Goal: Information Seeking & Learning: Learn about a topic

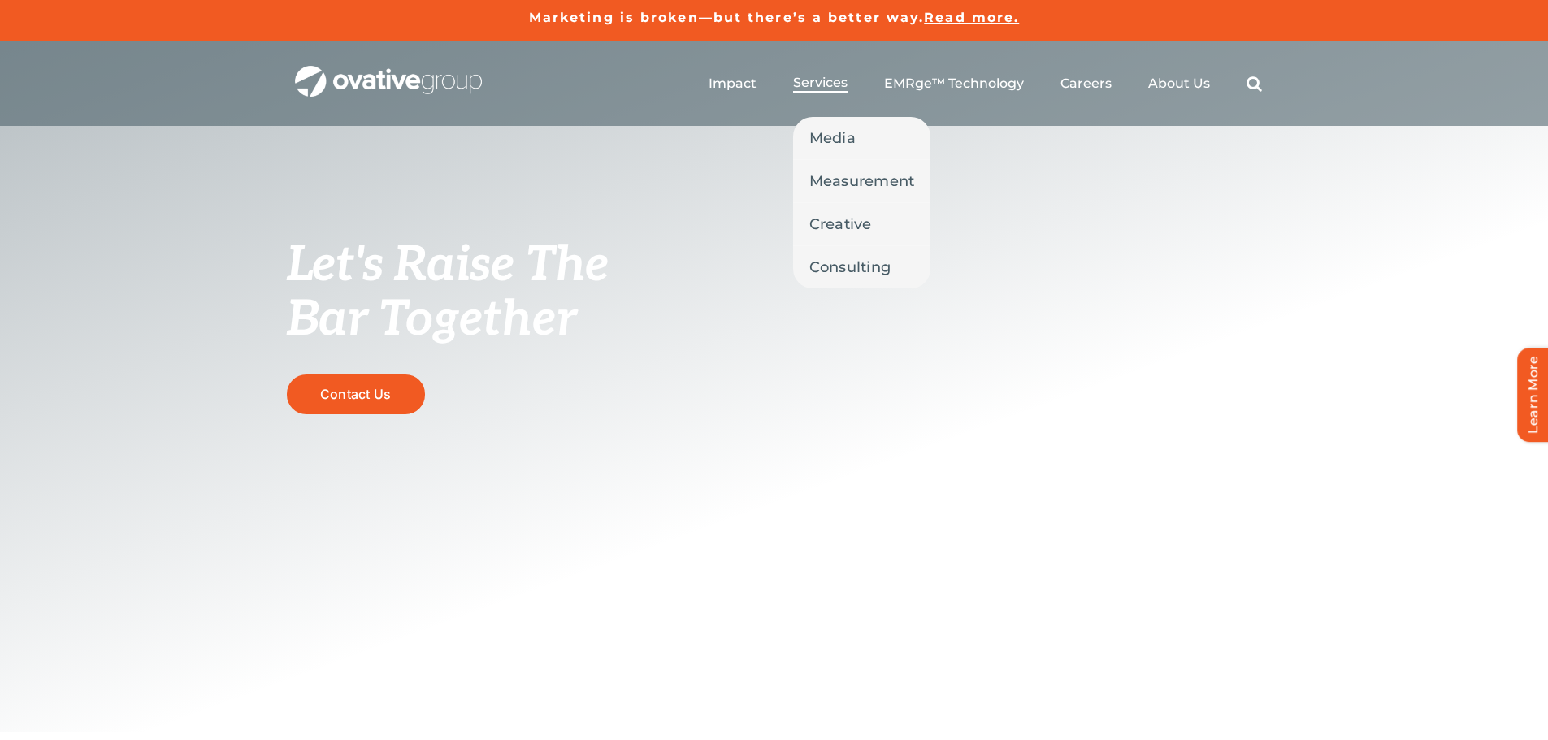
click at [825, 78] on span "Services" at bounding box center [820, 83] width 54 height 16
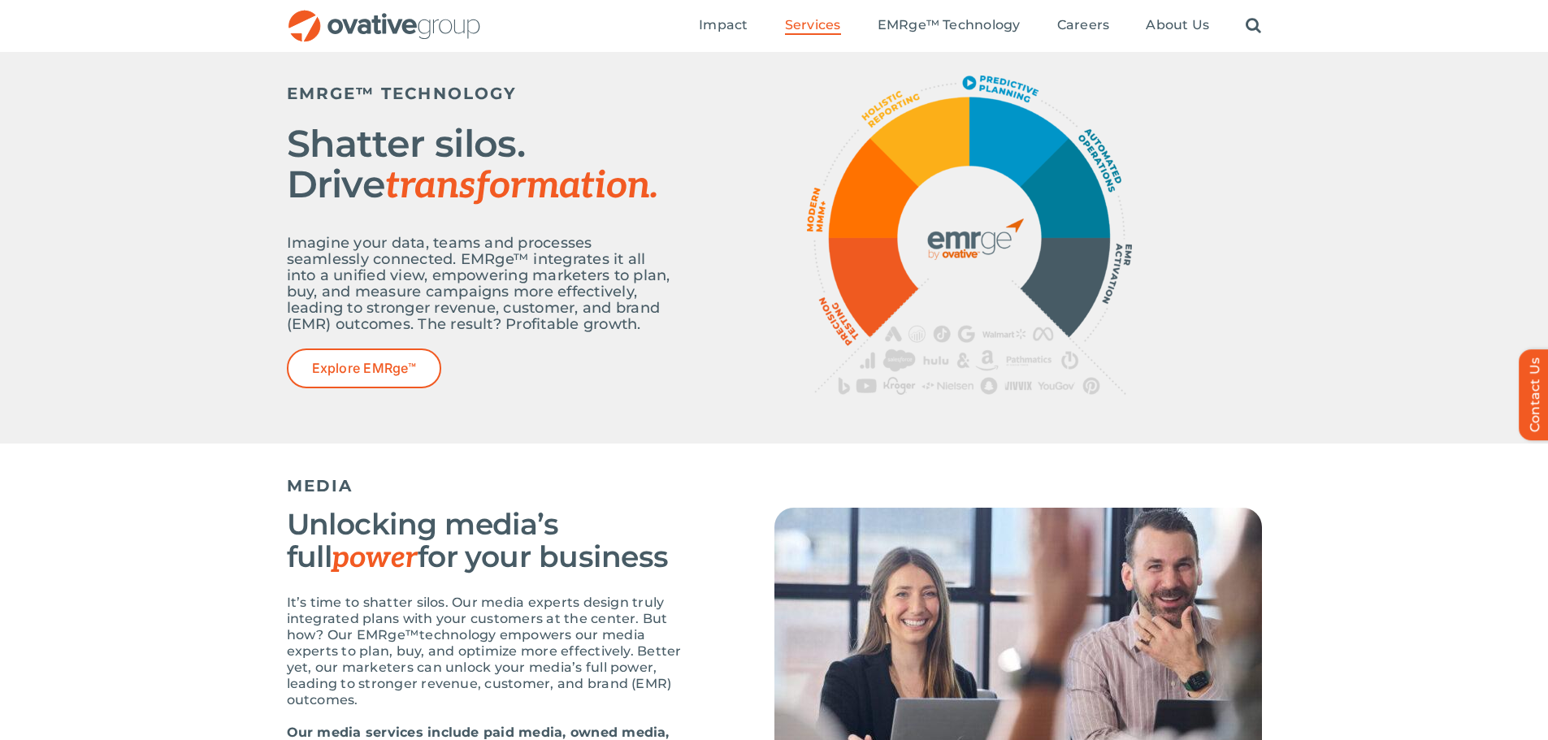
scroll to position [569, 0]
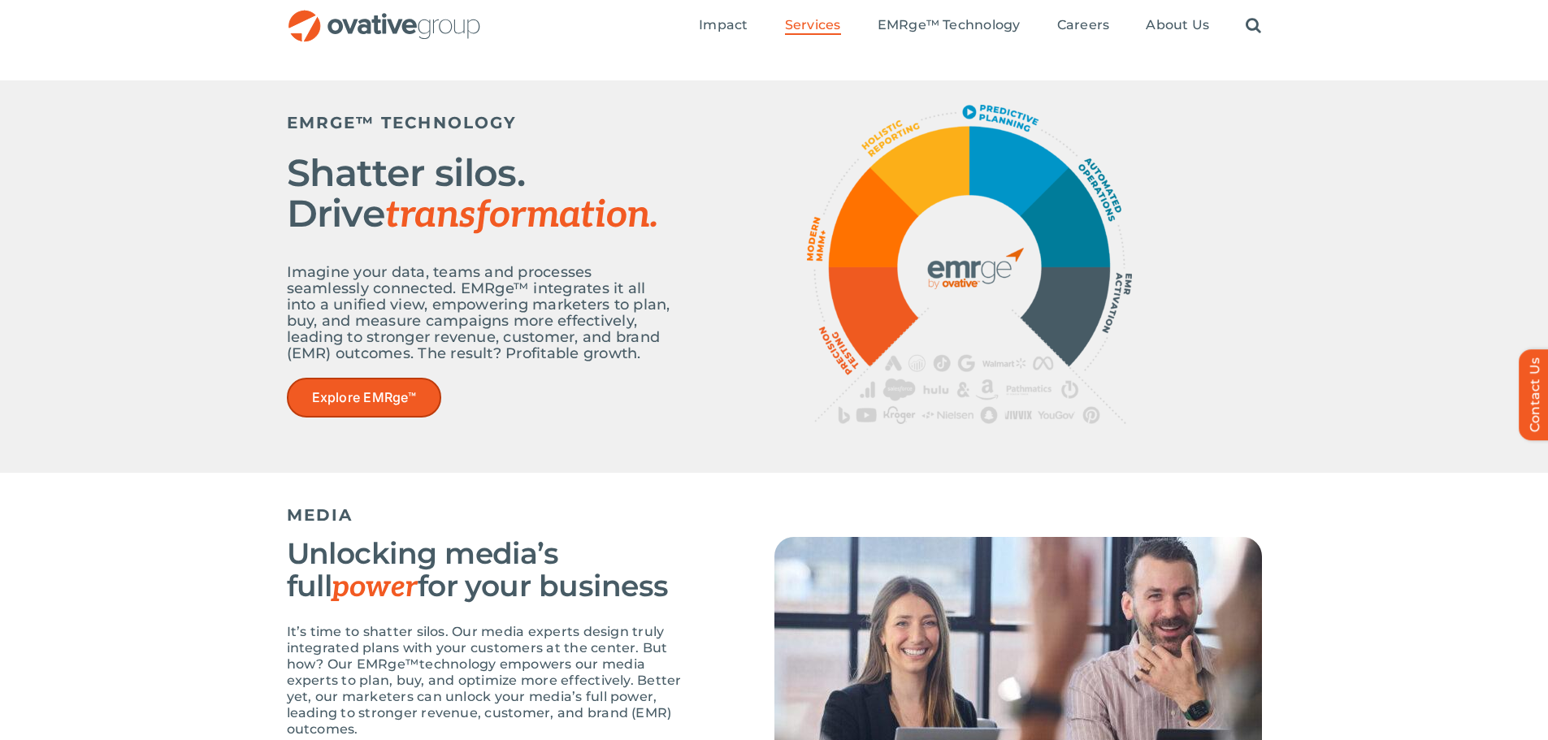
click at [346, 401] on span "Explore EMRge™" at bounding box center [364, 397] width 104 height 15
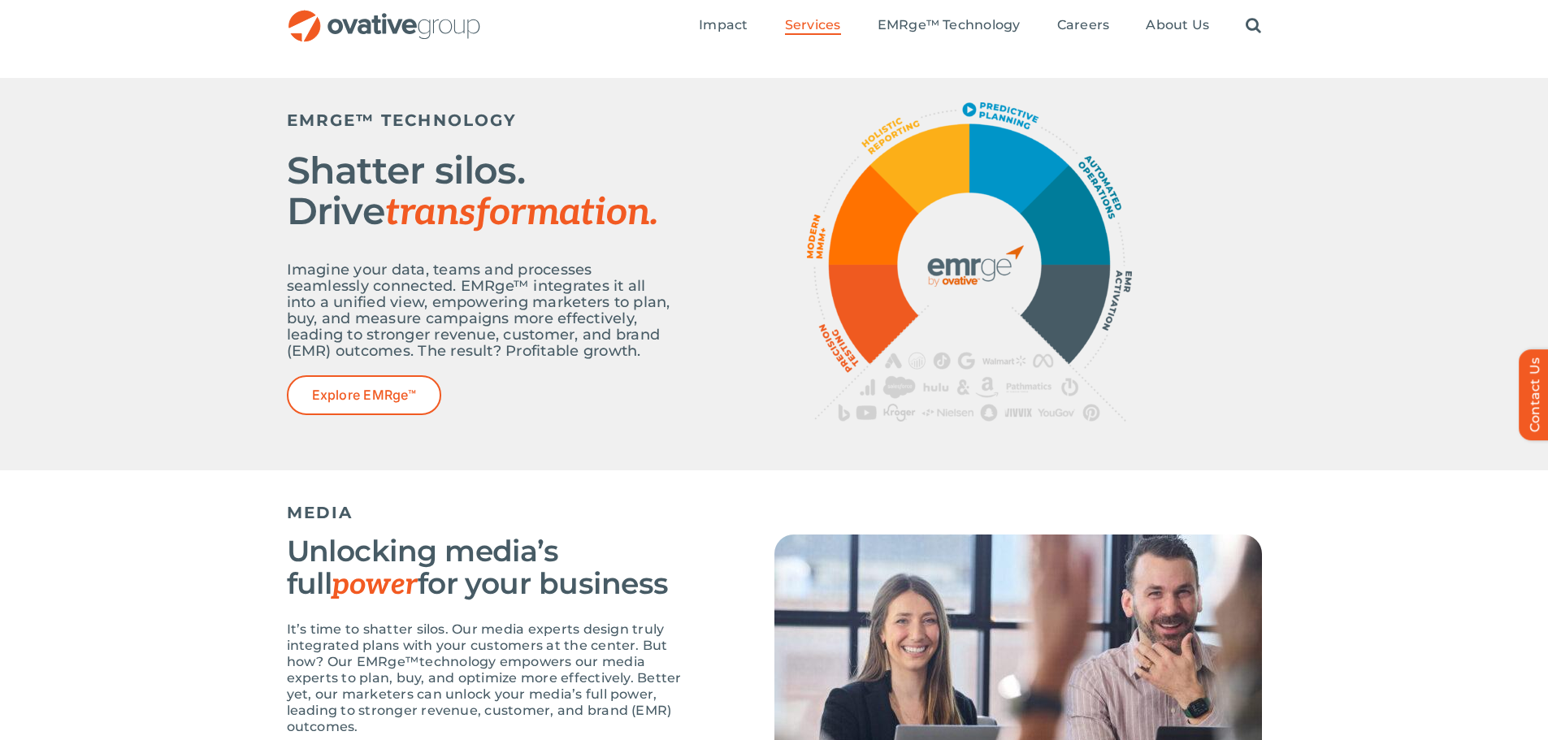
scroll to position [569, 0]
